Goal: Check status

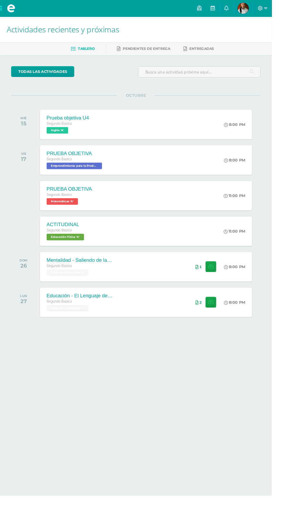
click at [262, 8] on span "Karen Lucía Mi Perfil" at bounding box center [255, 9] width 14 height 12
click at [261, 7] on img at bounding box center [256, 9] width 12 height 12
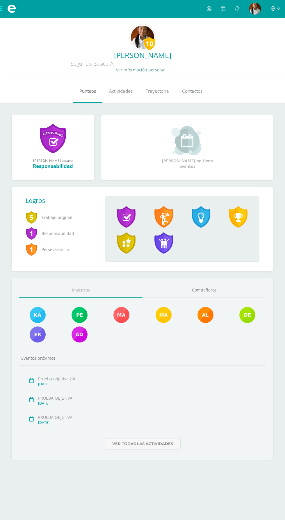
click at [88, 95] on link "Punteos" at bounding box center [88, 91] width 30 height 23
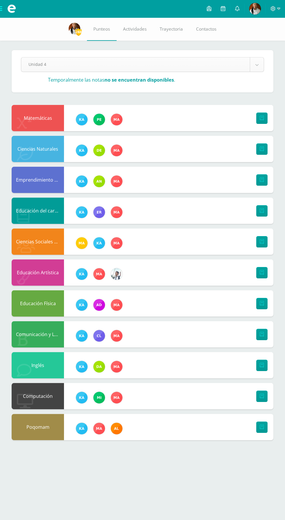
click at [257, 64] on body "Mis cursos Archivos Cerrar panel Ciencias Naturales Segundo Basico "A" Ciencias…" at bounding box center [142, 225] width 285 height 451
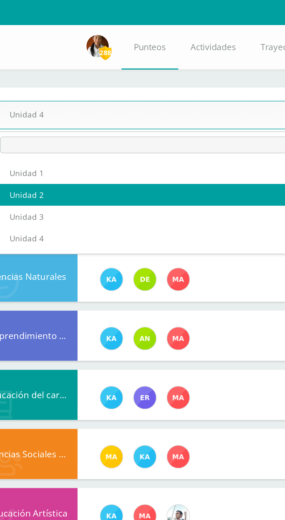
select select "Unidad 2"
